Goal: Communication & Community: Answer question/provide support

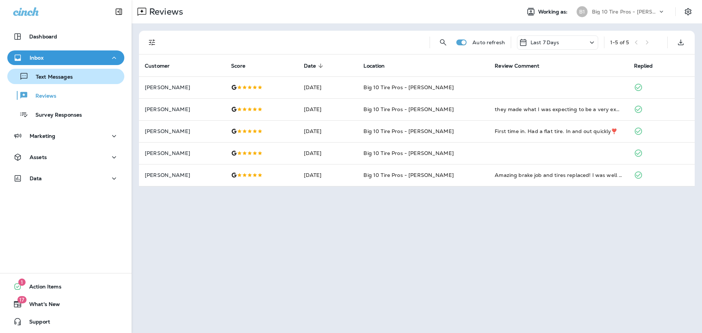
click at [65, 78] on p "Text Messages" at bounding box center [51, 77] width 44 height 7
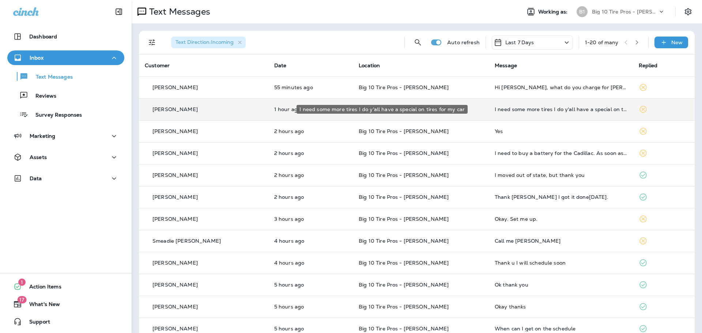
click at [541, 108] on div "I need some more tires I do y'all have a special on tires for my car" at bounding box center [561, 109] width 132 height 6
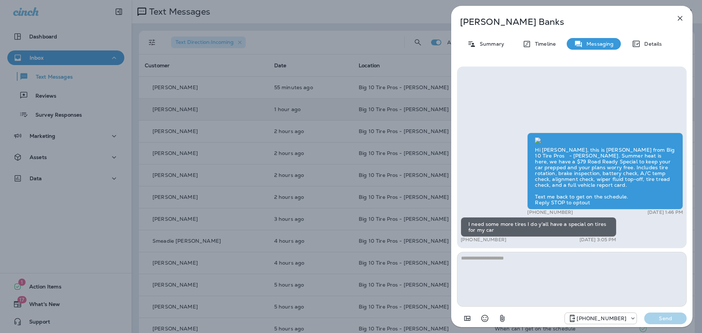
click at [483, 267] on textarea at bounding box center [572, 279] width 230 height 55
type textarea "*"
type textarea "**********"
click at [676, 319] on p "Send" at bounding box center [665, 318] width 31 height 7
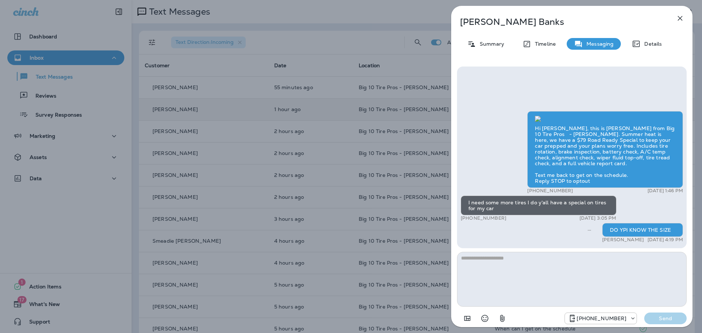
click at [676, 16] on icon "button" at bounding box center [680, 18] width 9 height 9
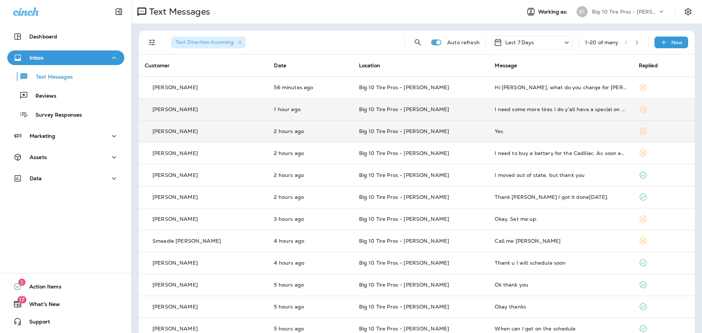
click at [495, 133] on div "Yes" at bounding box center [561, 131] width 132 height 6
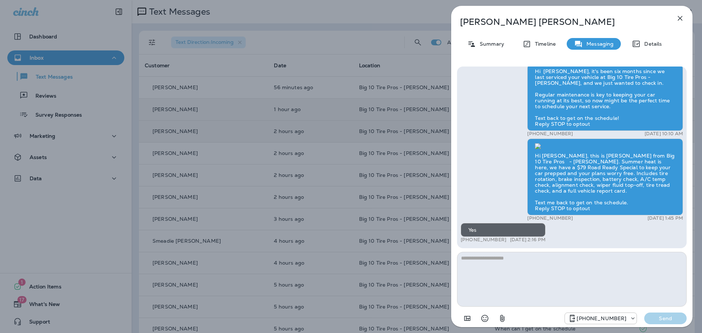
click at [481, 258] on textarea at bounding box center [572, 279] width 230 height 55
type textarea "**"
click at [663, 314] on button "Send" at bounding box center [665, 319] width 42 height 12
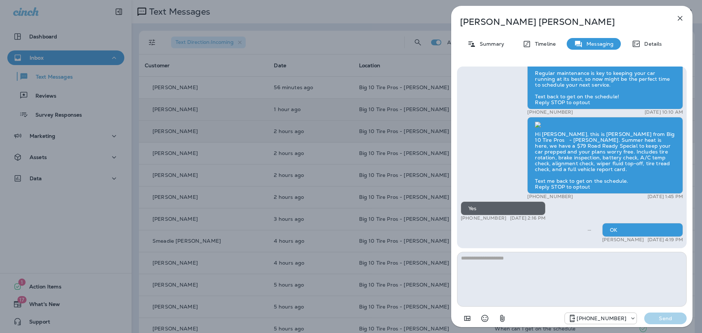
click at [682, 21] on icon "button" at bounding box center [680, 18] width 9 height 9
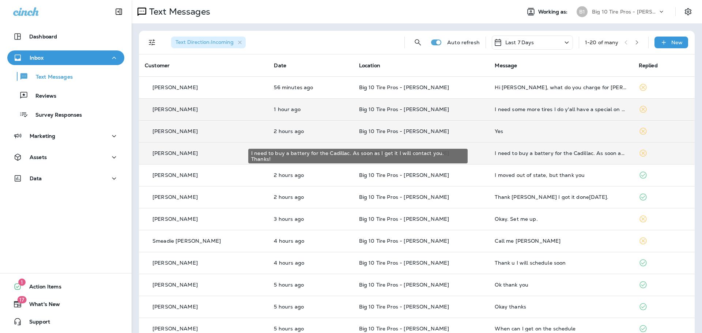
click at [528, 154] on div "I need to buy a battery for the Cadillac. As soon as I get it I will contact yo…" at bounding box center [561, 153] width 132 height 6
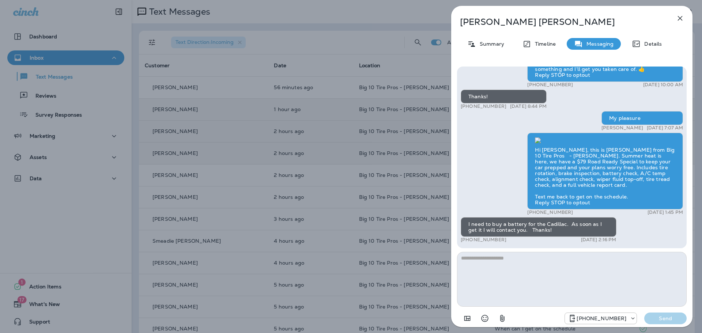
click at [486, 264] on textarea at bounding box center [572, 279] width 230 height 55
type textarea "******"
click at [663, 318] on p "Send" at bounding box center [665, 318] width 31 height 7
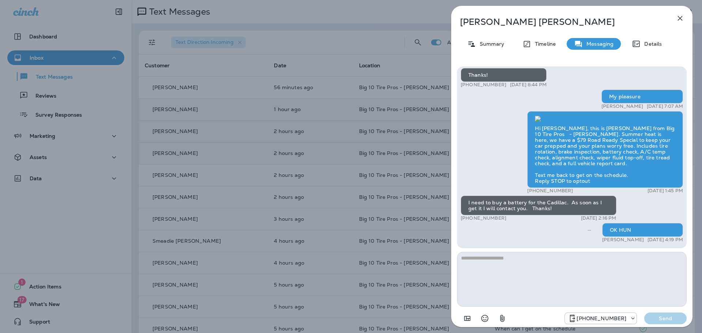
click at [678, 16] on icon "button" at bounding box center [680, 18] width 5 height 5
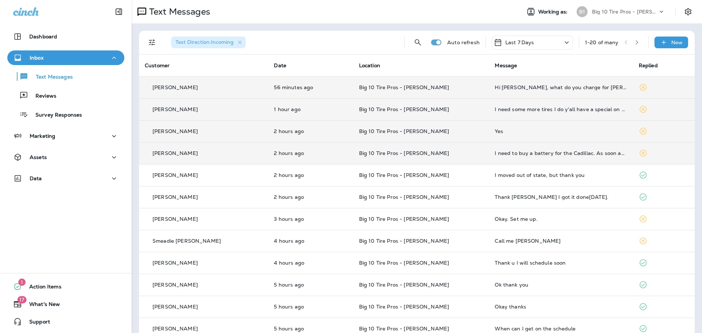
click at [506, 89] on div "Hi [PERSON_NAME], what do you charge for [PERSON_NAME]. My vehicle isn't coolin…" at bounding box center [561, 87] width 132 height 6
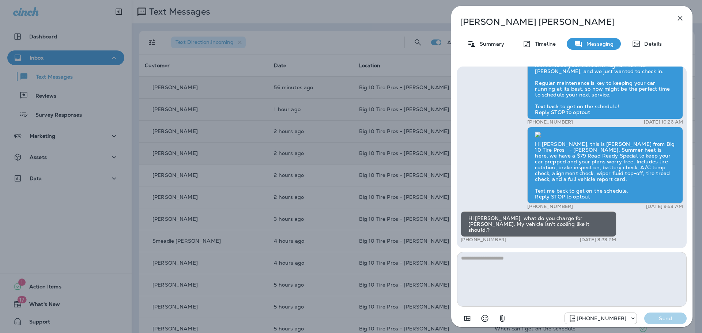
click at [480, 262] on textarea at bounding box center [572, 279] width 230 height 55
type textarea "**********"
click at [655, 318] on p "Send" at bounding box center [665, 318] width 31 height 7
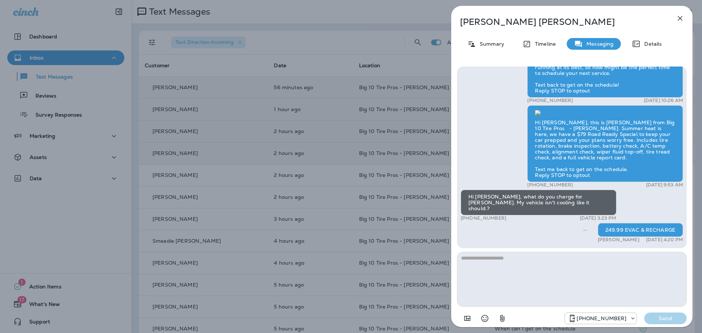
click at [679, 18] on icon "button" at bounding box center [680, 18] width 9 height 9
